Goal: Navigation & Orientation: Go to known website

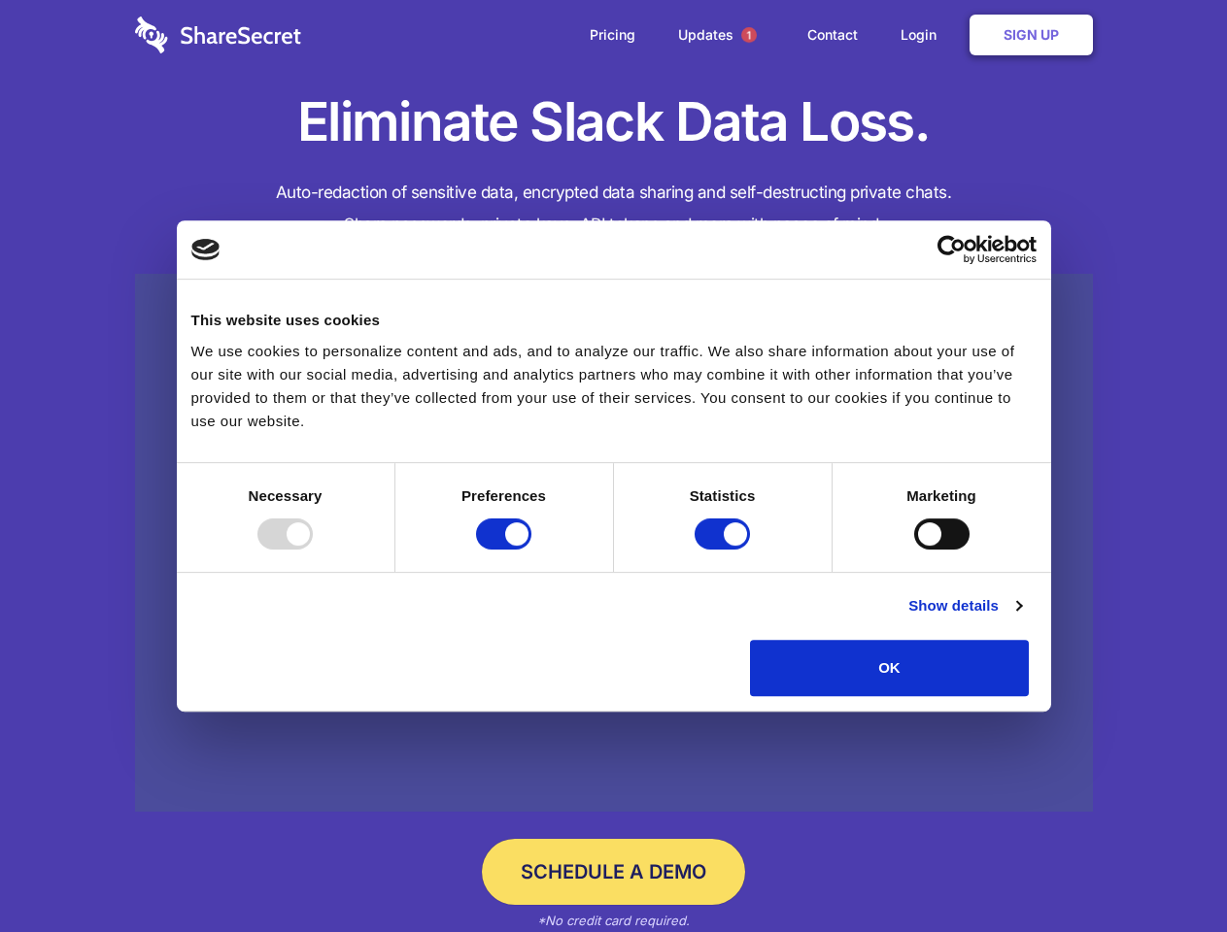
click at [313, 550] on div at bounding box center [284, 534] width 55 height 31
click at [531, 550] on input "Preferences" at bounding box center [503, 534] width 55 height 31
checkbox input "false"
click at [724, 550] on input "Statistics" at bounding box center [721, 534] width 55 height 31
checkbox input "false"
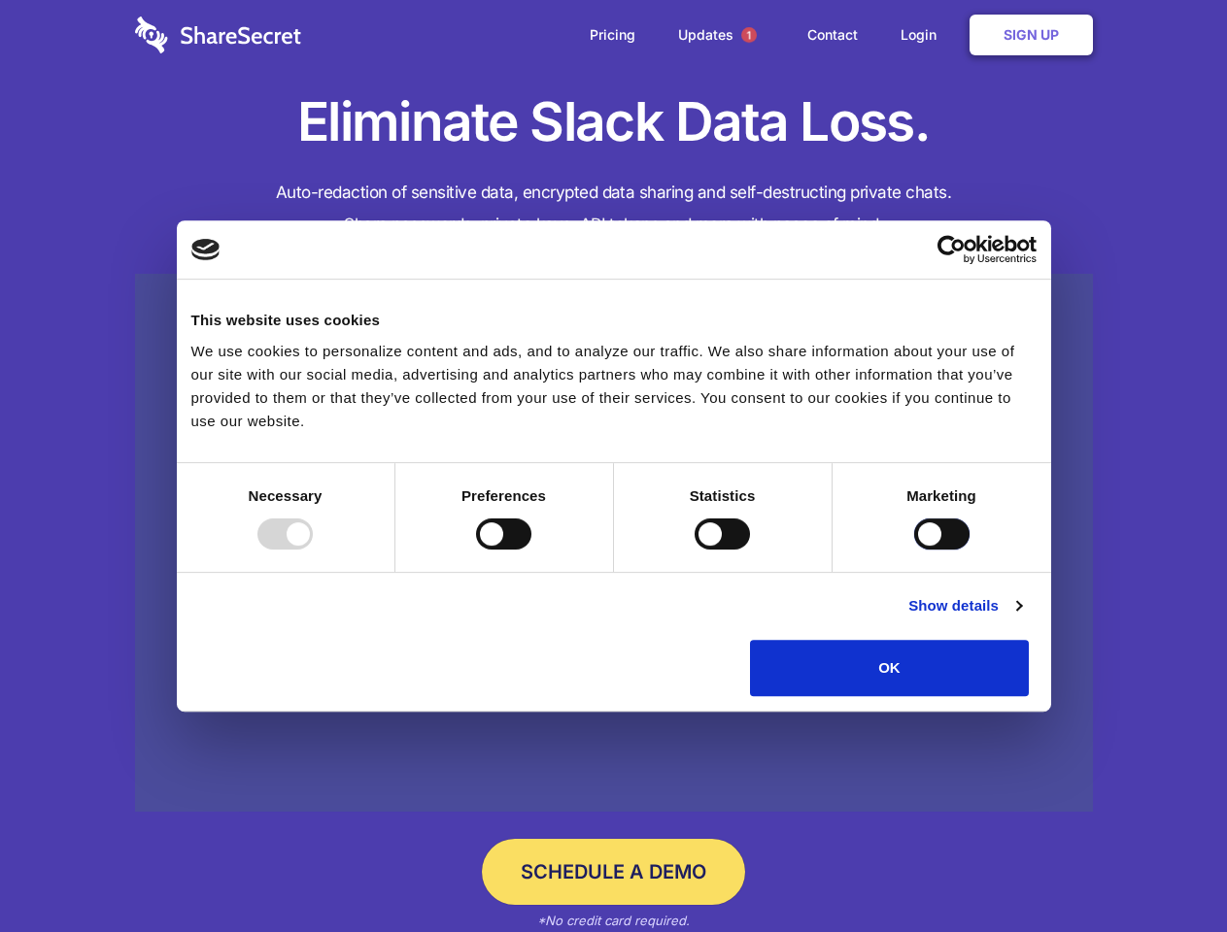
click at [914, 550] on input "Marketing" at bounding box center [941, 534] width 55 height 31
checkbox input "true"
